Goal: Information Seeking & Learning: Learn about a topic

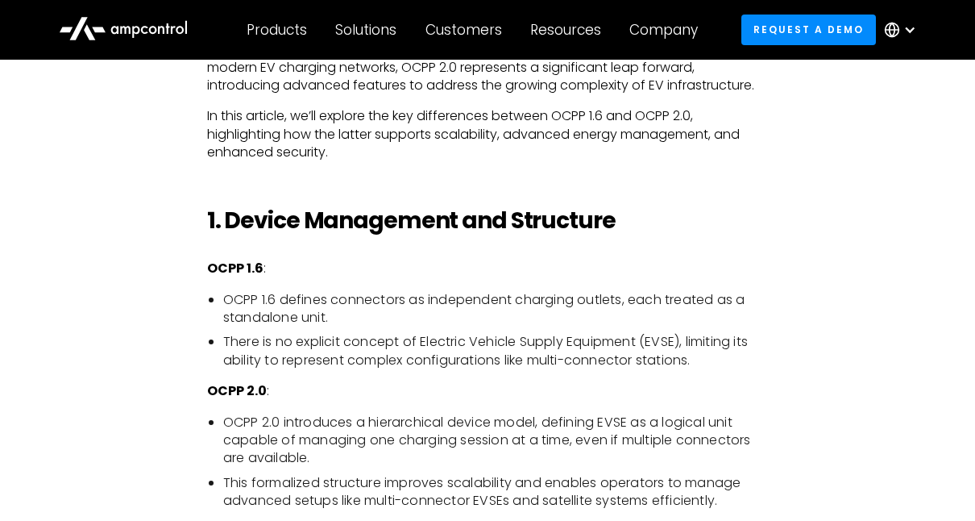
scroll to position [1122, 0]
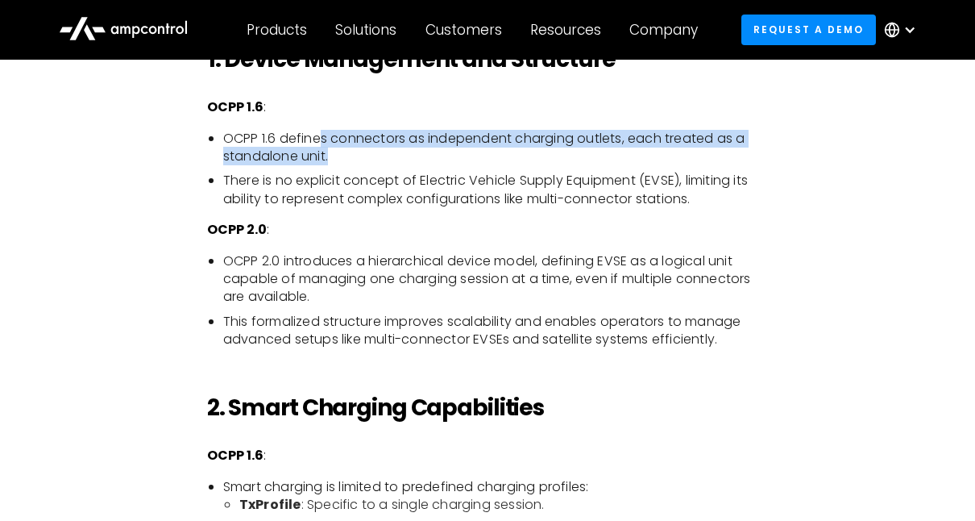
drag, startPoint x: 319, startPoint y: 156, endPoint x: 333, endPoint y: 169, distance: 18.8
click at [333, 166] on li "OCPP 1.6 defines connectors as independent charging outlets, each treated as a …" at bounding box center [496, 148] width 546 height 36
drag, startPoint x: 333, startPoint y: 169, endPoint x: 368, endPoint y: 175, distance: 35.9
click at [367, 166] on li "OCPP 1.6 defines connectors as independent charging outlets, each treated as a …" at bounding box center [496, 148] width 546 height 36
click at [370, 164] on li "OCPP 1.6 defines connectors as independent charging outlets, each treated as a …" at bounding box center [496, 148] width 546 height 36
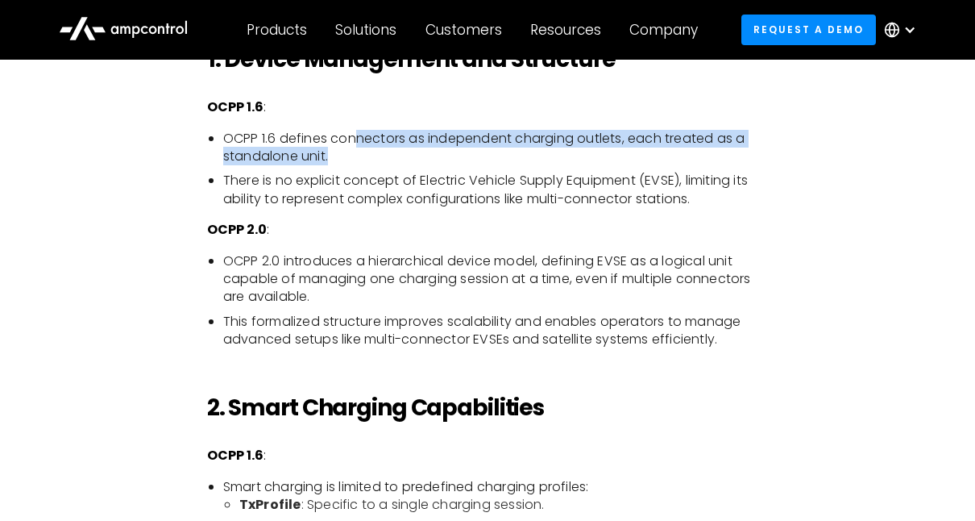
drag, startPoint x: 363, startPoint y: 171, endPoint x: 359, endPoint y: 156, distance: 15.8
click at [359, 156] on li "OCPP 1.6 defines connectors as independent charging outlets, each treated as a …" at bounding box center [496, 148] width 546 height 36
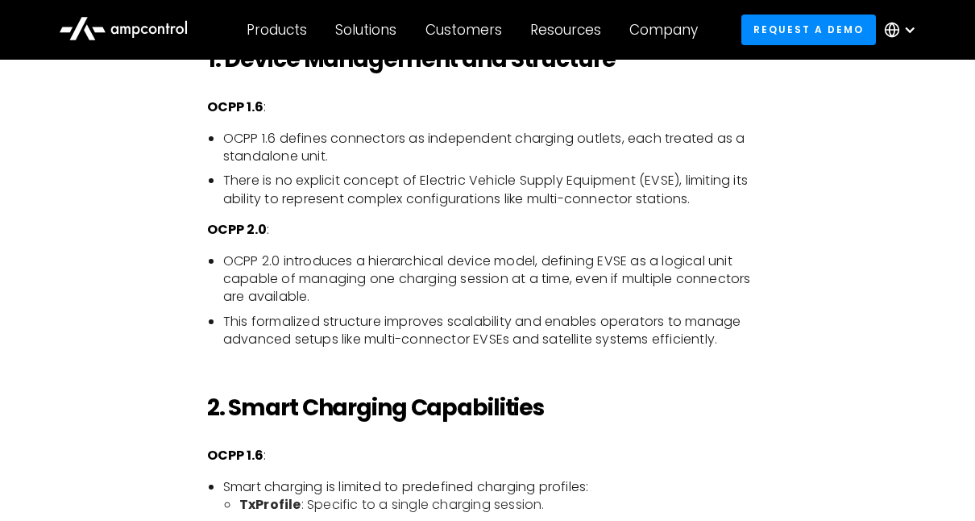
drag, startPoint x: 359, startPoint y: 156, endPoint x: 337, endPoint y: 158, distance: 21.9
click at [337, 158] on li "OCPP 1.6 defines connectors as independent charging outlets, each treated as a …" at bounding box center [496, 148] width 546 height 36
click at [331, 206] on li "There is no explicit concept of Electric Vehicle Supply Equipment (EVSE), limit…" at bounding box center [496, 190] width 546 height 36
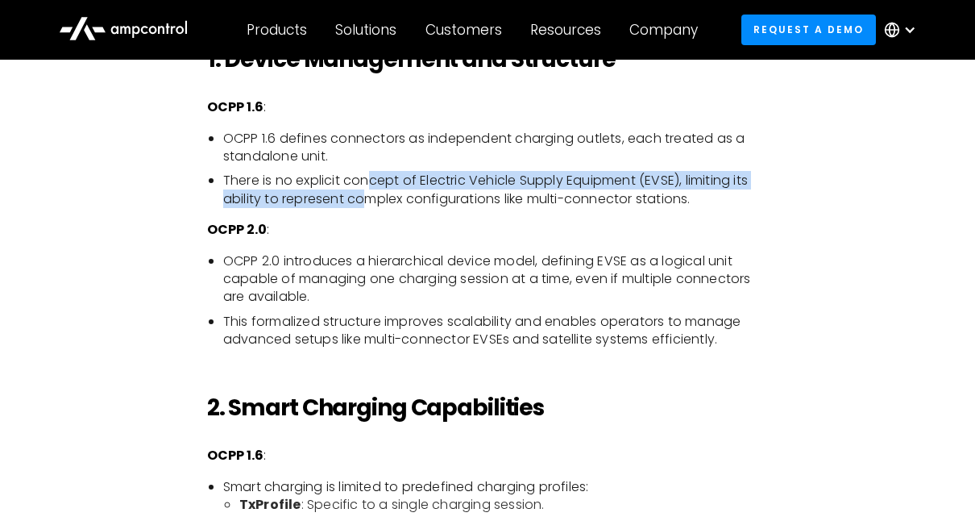
drag, startPoint x: 368, startPoint y: 210, endPoint x: 367, endPoint y: 190, distance: 19.4
click at [367, 190] on li "There is no explicit concept of Electric Vehicle Supply Equipment (EVSE), limit…" at bounding box center [496, 190] width 546 height 36
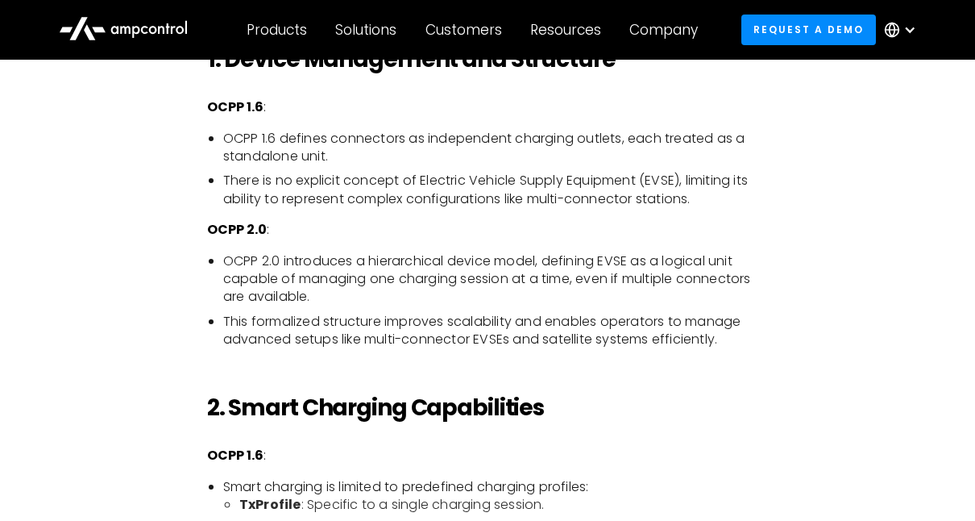
drag, startPoint x: 367, startPoint y: 190, endPoint x: 318, endPoint y: 189, distance: 48.4
click at [318, 189] on li "There is no explicit concept of Electric Vehicle Supply Equipment (EVSE), limit…" at bounding box center [496, 190] width 546 height 36
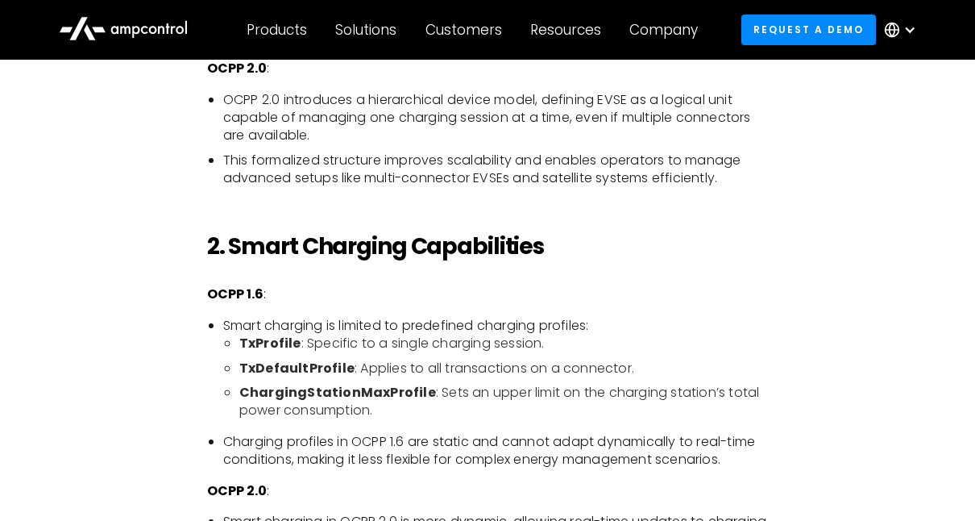
scroll to position [1364, 0]
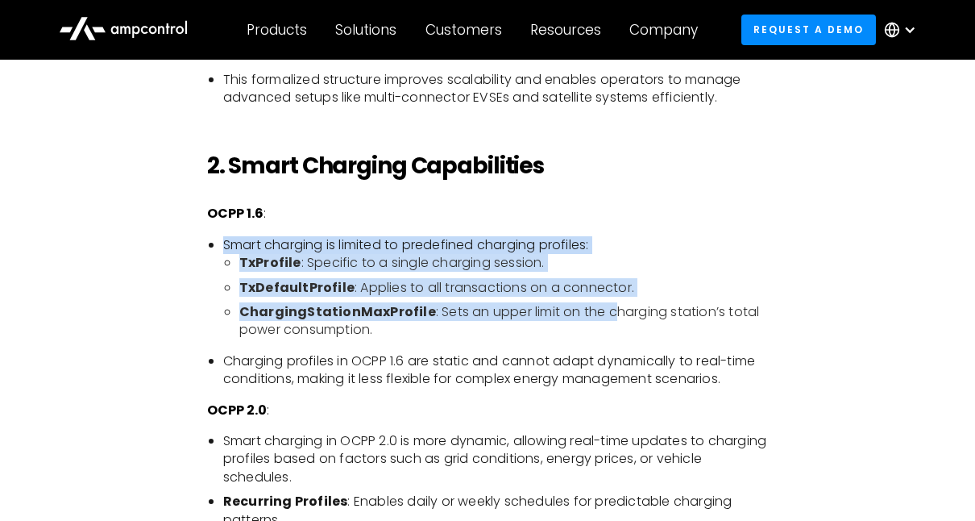
drag, startPoint x: 207, startPoint y: 268, endPoint x: 610, endPoint y: 343, distance: 410.0
click at [610, 343] on ul "Smart charging is limited to predefined charging profiles: TxProfile : Specific…" at bounding box center [488, 312] width 562 height 152
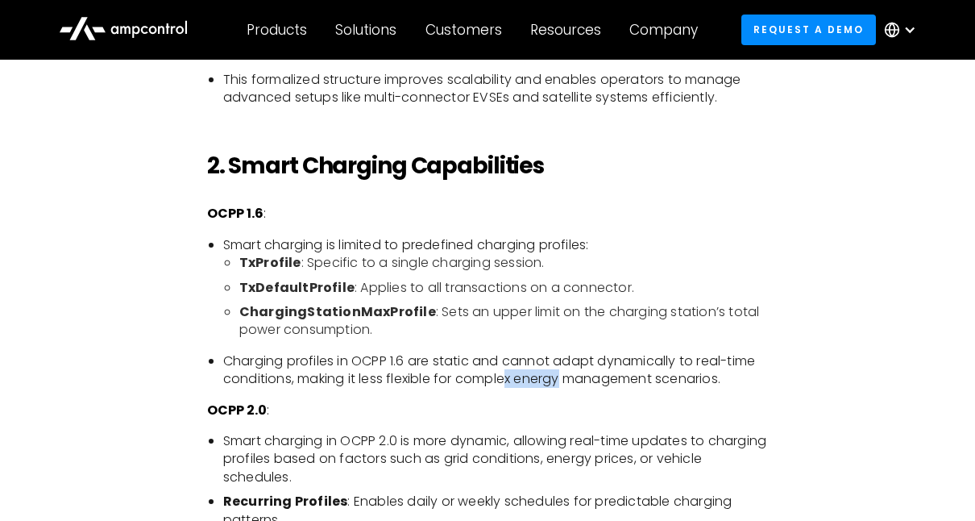
drag, startPoint x: 610, startPoint y: 343, endPoint x: 486, endPoint y: 387, distance: 131.5
click at [486, 387] on li "Charging profiles in OCPP 1.6 are static and cannot adapt dynamically to real-t…" at bounding box center [496, 370] width 546 height 36
drag, startPoint x: 486, startPoint y: 387, endPoint x: 499, endPoint y: 384, distance: 13.1
click at [499, 384] on li "Charging profiles in OCPP 1.6 are static and cannot adapt dynamically to real-t…" at bounding box center [496, 370] width 546 height 36
drag, startPoint x: 499, startPoint y: 384, endPoint x: 539, endPoint y: 397, distance: 42.1
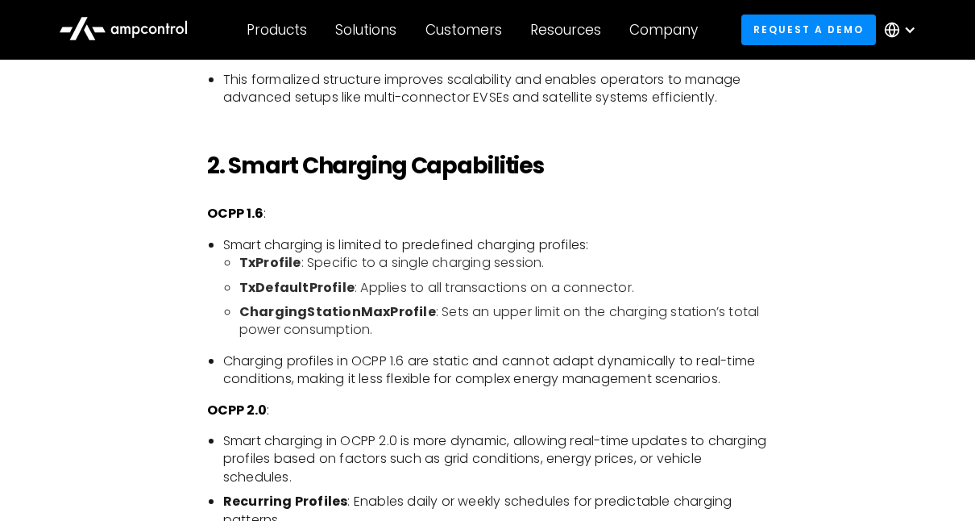
click at [539, 388] on li "Charging profiles in OCPP 1.6 are static and cannot adapt dynamically to real-t…" at bounding box center [496, 370] width 546 height 36
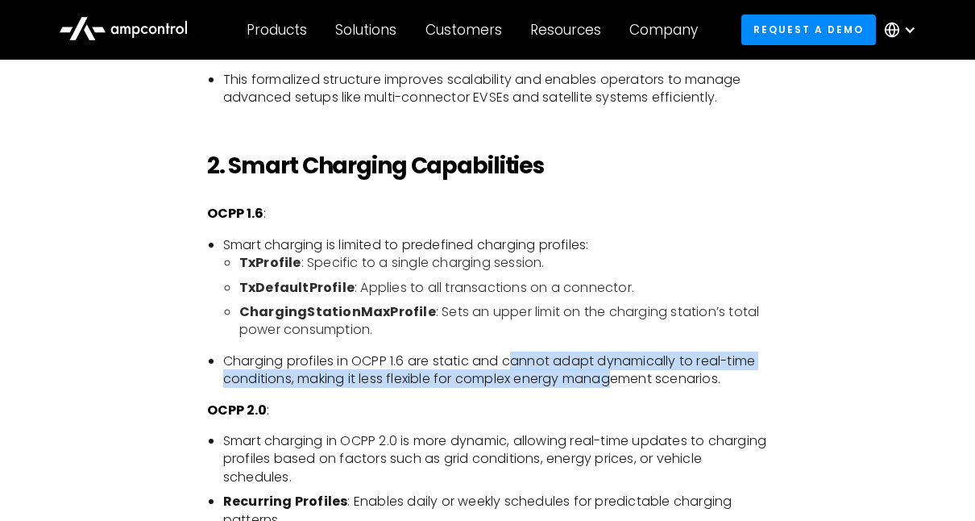
drag, startPoint x: 642, startPoint y: 389, endPoint x: 468, endPoint y: 376, distance: 173.8
click at [468, 376] on li "Charging profiles in OCPP 1.6 are static and cannot adapt dynamically to real-t…" at bounding box center [496, 370] width 546 height 36
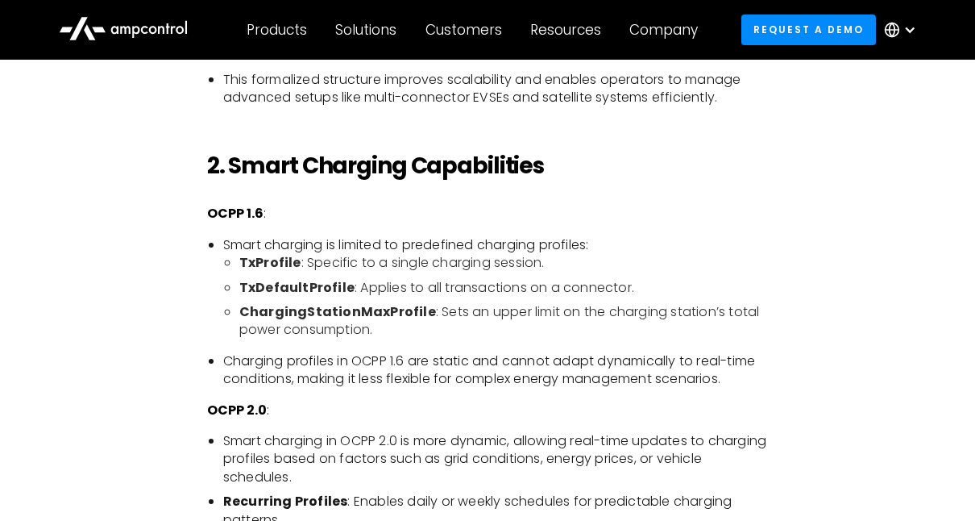
drag, startPoint x: 468, startPoint y: 376, endPoint x: 433, endPoint y: 371, distance: 35.9
click at [433, 371] on li "Charging profiles in OCPP 1.6 are static and cannot adapt dynamically to real-t…" at bounding box center [496, 370] width 546 height 36
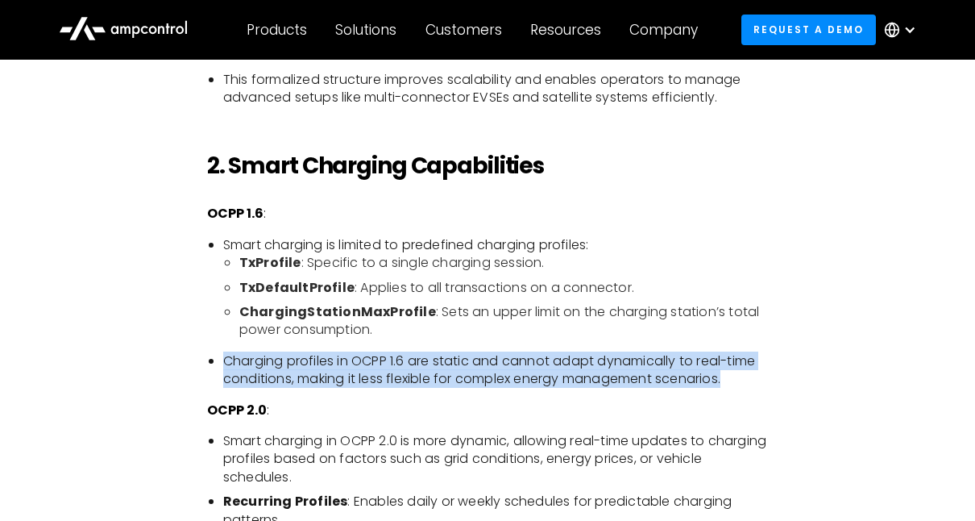
drag, startPoint x: 747, startPoint y: 397, endPoint x: 189, endPoint y: 372, distance: 558.3
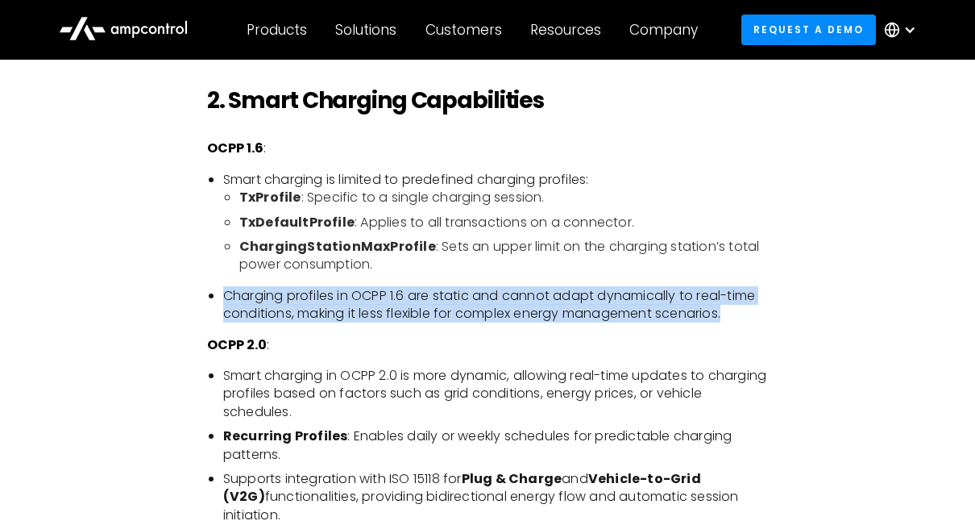
scroll to position [1525, 0]
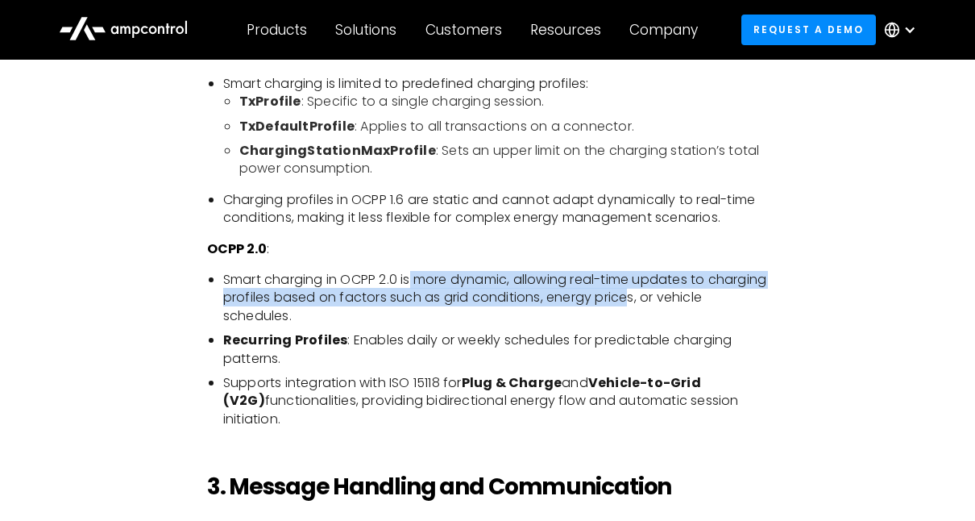
drag, startPoint x: 415, startPoint y: 301, endPoint x: 691, endPoint y: 312, distance: 275.8
click at [691, 312] on li "Smart charging in OCPP 2.0 is more dynamic, allowing real-time updates to charg…" at bounding box center [496, 298] width 546 height 54
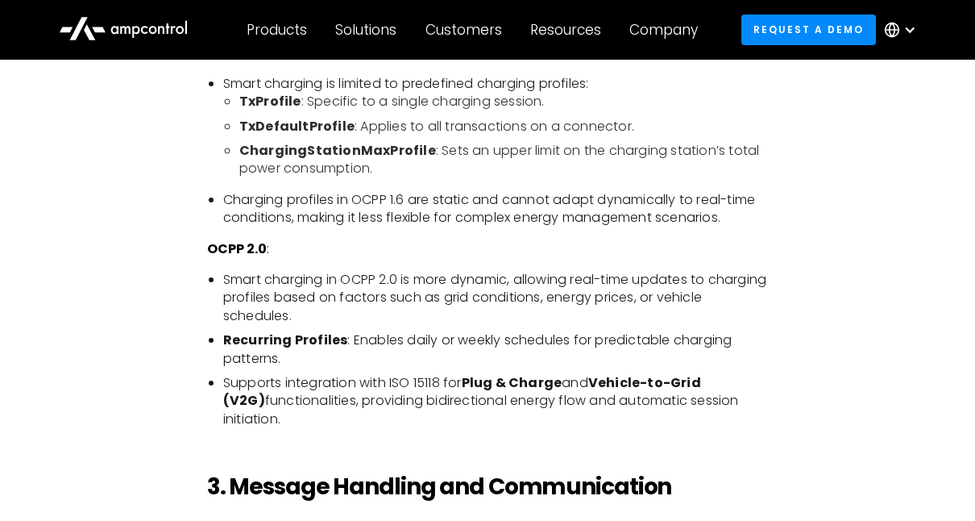
drag, startPoint x: 691, startPoint y: 312, endPoint x: 457, endPoint y: 339, distance: 235.2
click at [490, 325] on li "Smart charging in OCPP 2.0 is more dynamic, allowing real-time updates to charg…" at bounding box center [496, 298] width 546 height 54
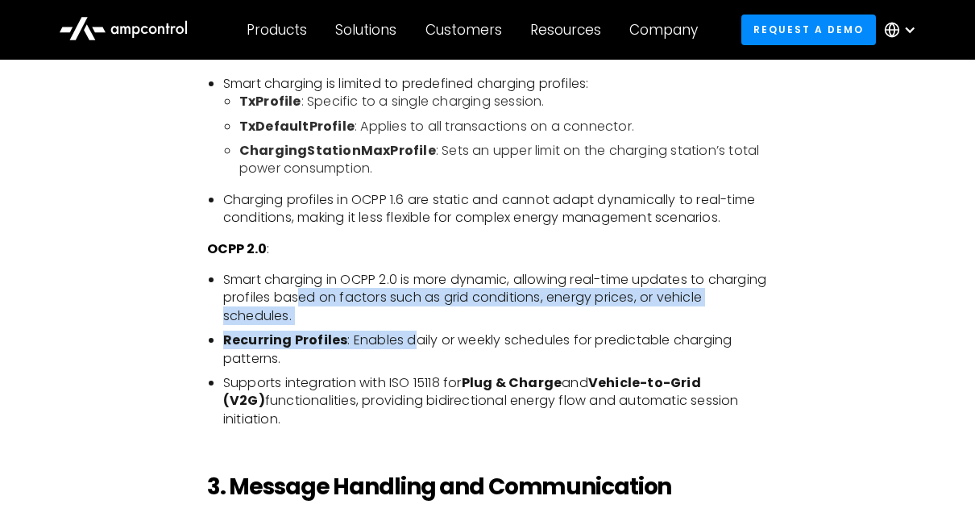
drag, startPoint x: 417, startPoint y: 344, endPoint x: 352, endPoint y: 305, distance: 75.6
click at [352, 305] on ul "Smart charging in OCPP 2.0 is more dynamic, allowing real-time updates to charg…" at bounding box center [488, 349] width 562 height 157
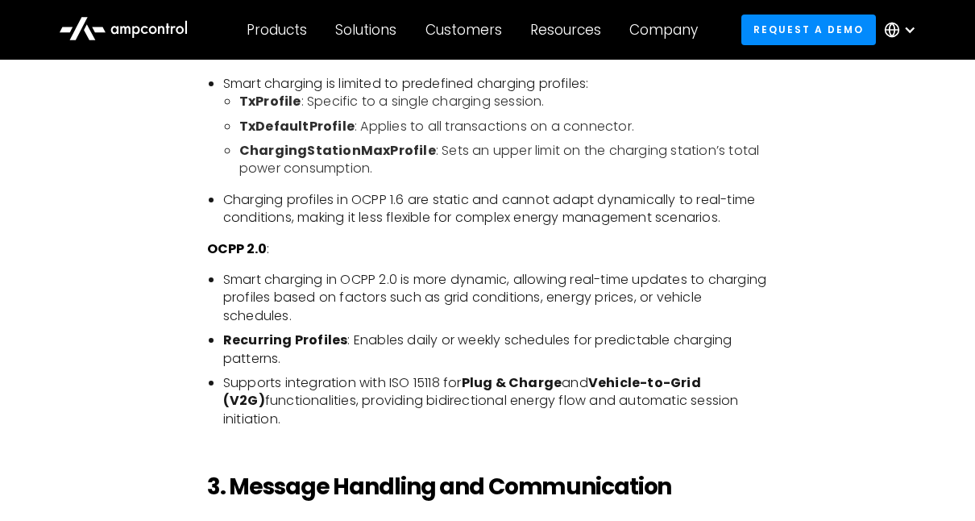
drag, startPoint x: 352, startPoint y: 305, endPoint x: 328, endPoint y: 302, distance: 24.3
click at [328, 302] on li "Smart charging in OCPP 2.0 is more dynamic, allowing real-time updates to charg…" at bounding box center [496, 298] width 546 height 54
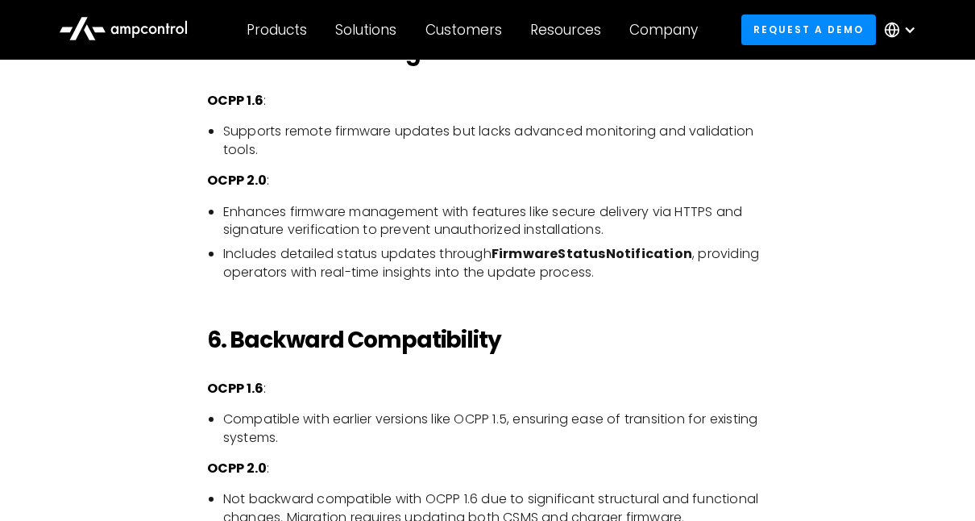
scroll to position [3540, 0]
